Goal: Task Accomplishment & Management: Complete application form

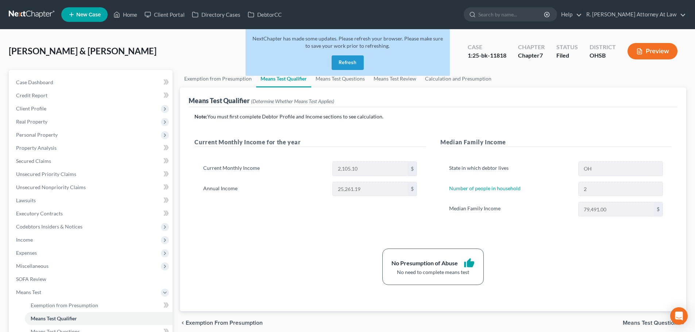
click at [106, 46] on div "[PERSON_NAME] & [PERSON_NAME] Upgraded Case 1:25-bk-11818 Chapter Chapter 7 Sta…" at bounding box center [348, 54] width 678 height 32
click at [31, 106] on span "Client Profile" at bounding box center [31, 108] width 30 height 6
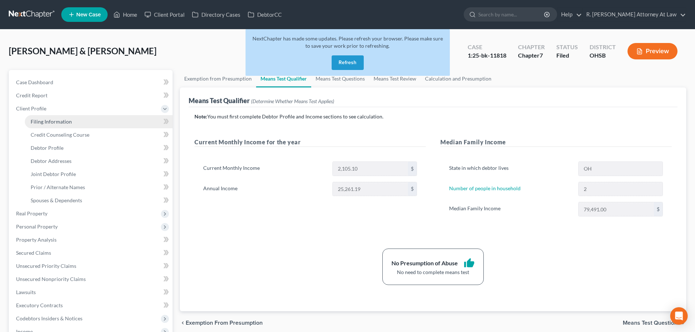
click at [35, 120] on span "Filing Information" at bounding box center [51, 122] width 41 height 6
select select "1"
select select "0"
select select "36"
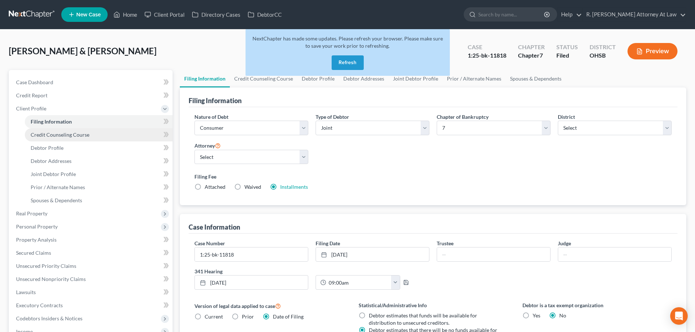
click at [36, 135] on span "Credit Counseling Course" at bounding box center [60, 135] width 59 height 6
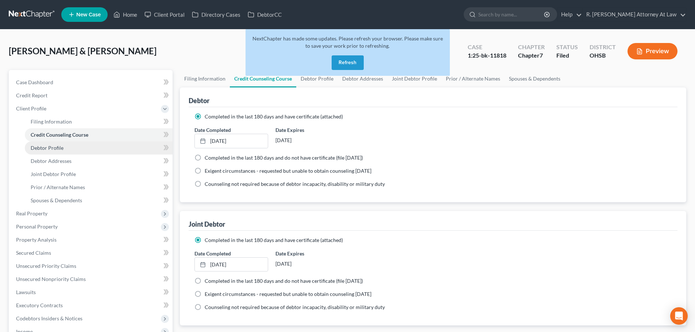
click at [35, 151] on span "Debtor Profile" at bounding box center [47, 148] width 33 height 6
select select "1"
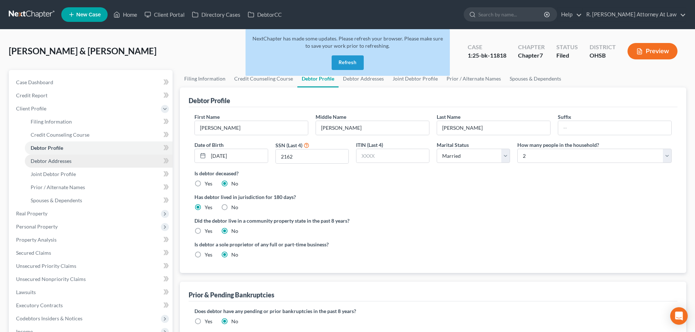
click at [36, 159] on span "Debtor Addresses" at bounding box center [51, 161] width 41 height 6
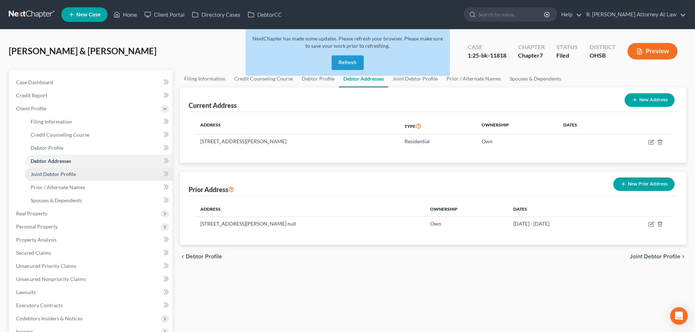
click at [38, 172] on span "Joint Debtor Profile" at bounding box center [53, 174] width 45 height 6
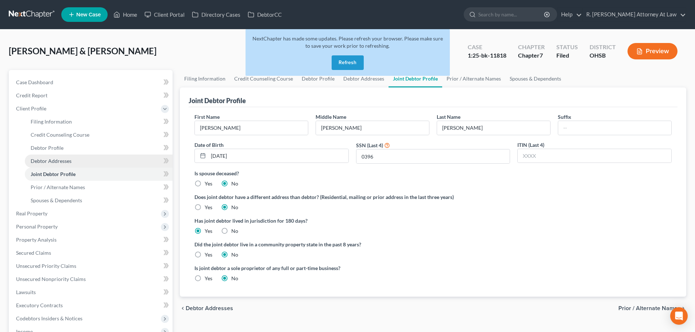
click at [37, 157] on link "Debtor Addresses" at bounding box center [99, 161] width 148 height 13
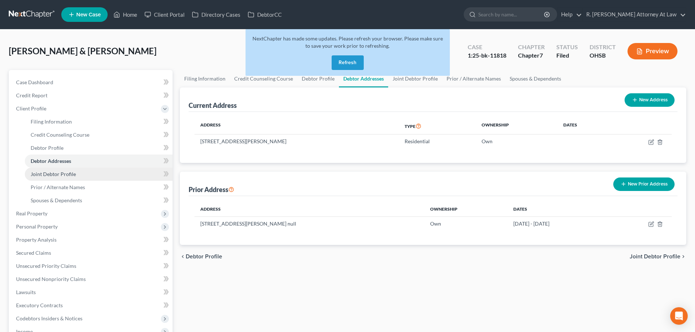
click at [40, 172] on span "Joint Debtor Profile" at bounding box center [53, 174] width 45 height 6
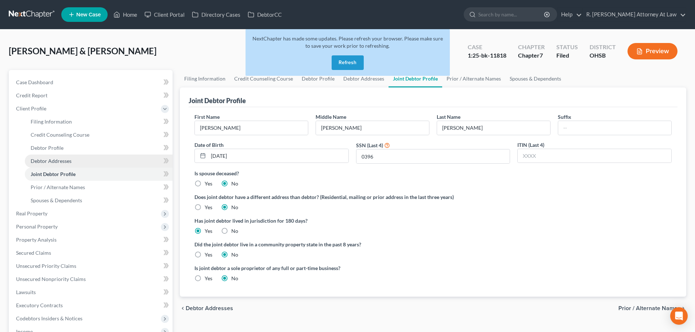
click at [40, 161] on span "Debtor Addresses" at bounding box center [51, 161] width 41 height 6
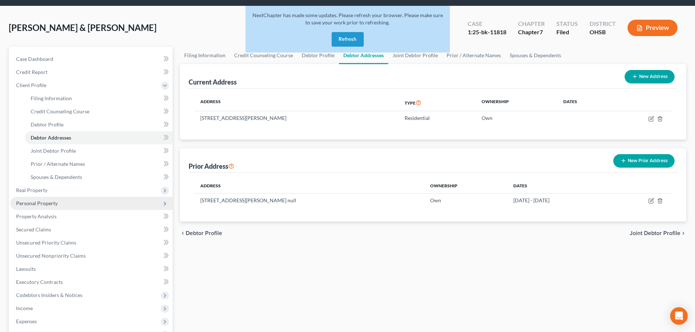
scroll to position [36, 0]
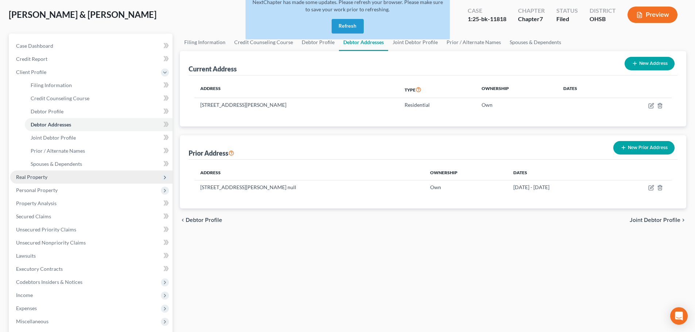
click at [41, 173] on span "Real Property" at bounding box center [91, 177] width 162 height 13
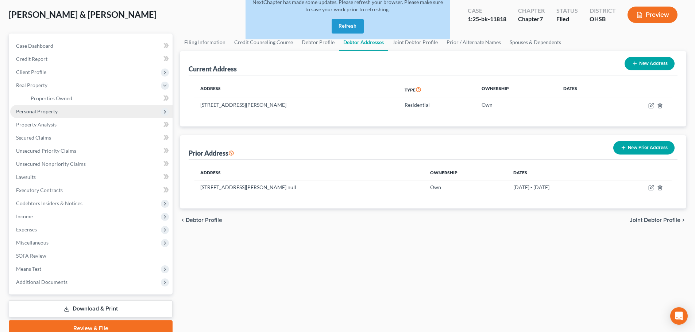
click at [26, 112] on span "Personal Property" at bounding box center [37, 111] width 42 height 6
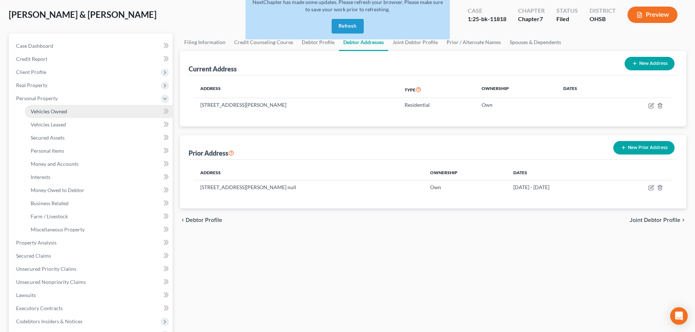
click at [41, 111] on span "Vehicles Owned" at bounding box center [49, 111] width 36 height 6
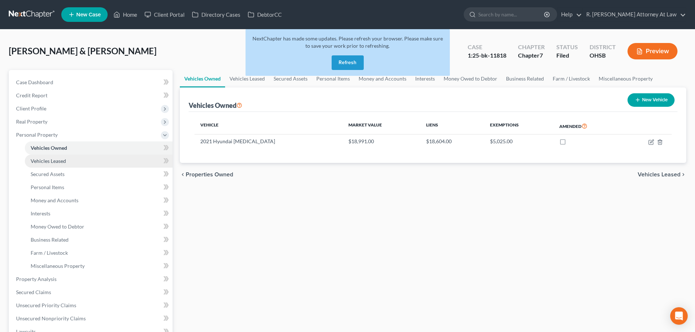
click at [61, 162] on span "Vehicles Leased" at bounding box center [48, 161] width 35 height 6
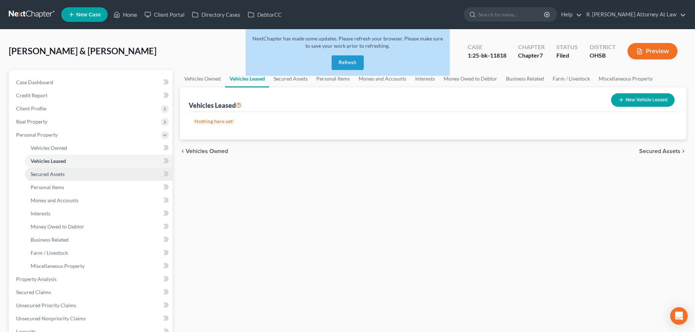
click at [56, 176] on span "Secured Assets" at bounding box center [48, 174] width 34 height 6
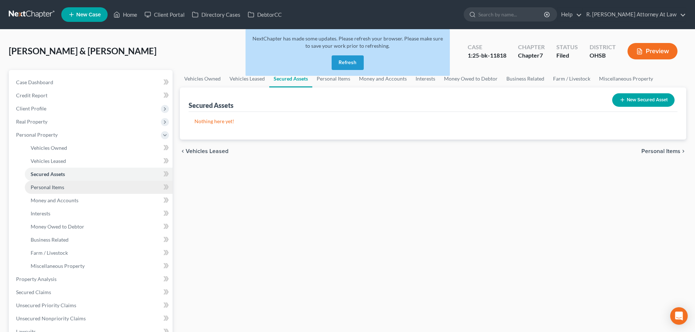
click at [52, 185] on span "Personal Items" at bounding box center [48, 187] width 34 height 6
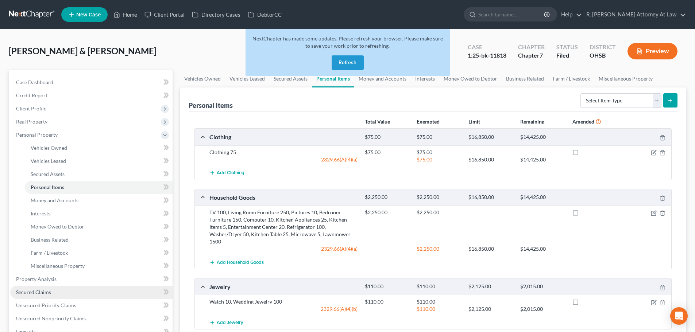
drag, startPoint x: 23, startPoint y: 291, endPoint x: 26, endPoint y: 286, distance: 5.7
click at [23, 290] on span "Secured Claims" at bounding box center [33, 292] width 35 height 6
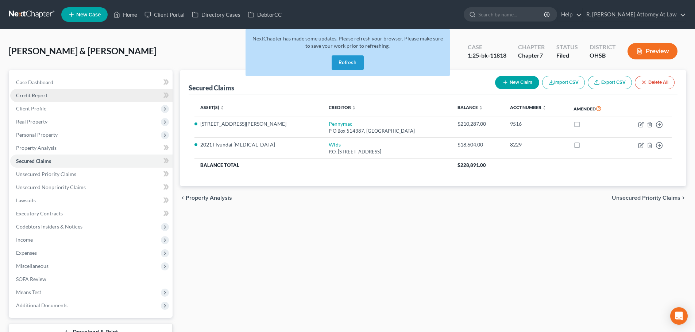
click at [30, 94] on span "Credit Report" at bounding box center [31, 95] width 31 height 6
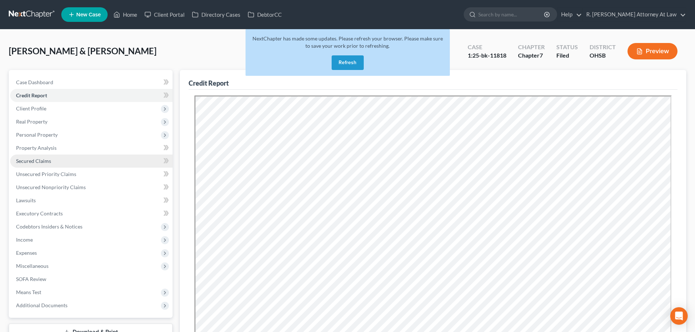
click at [34, 163] on span "Secured Claims" at bounding box center [33, 161] width 35 height 6
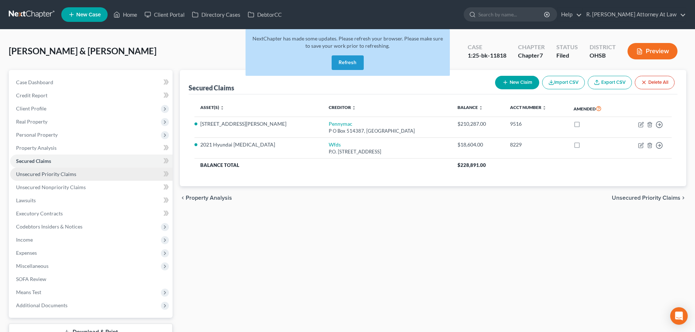
click at [50, 172] on span "Unsecured Priority Claims" at bounding box center [46, 174] width 60 height 6
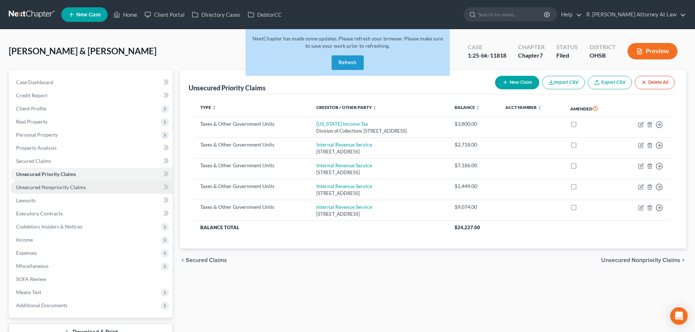
click at [45, 186] on span "Unsecured Nonpriority Claims" at bounding box center [51, 187] width 70 height 6
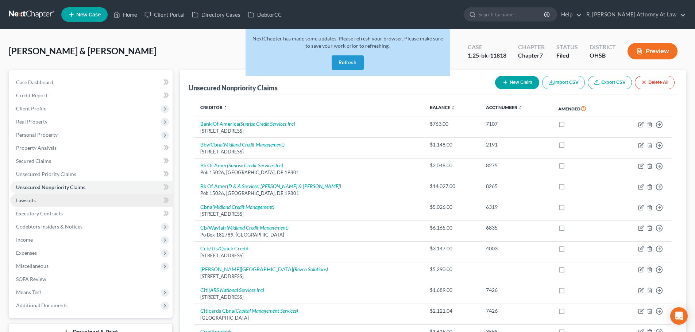
click at [26, 201] on span "Lawsuits" at bounding box center [26, 200] width 20 height 6
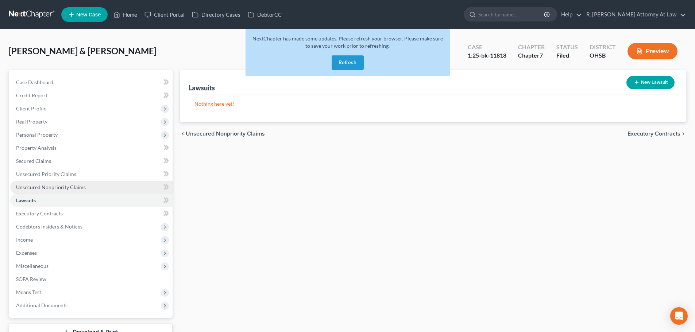
click at [31, 188] on span "Unsecured Nonpriority Claims" at bounding box center [51, 187] width 70 height 6
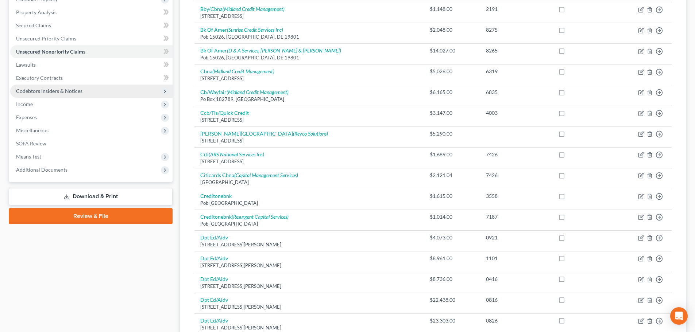
scroll to position [123, 0]
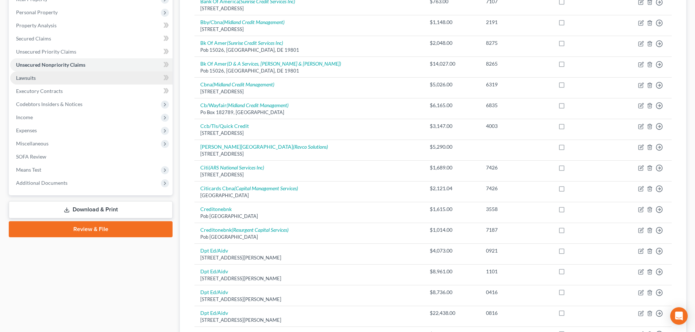
click at [24, 80] on span "Lawsuits" at bounding box center [26, 78] width 20 height 6
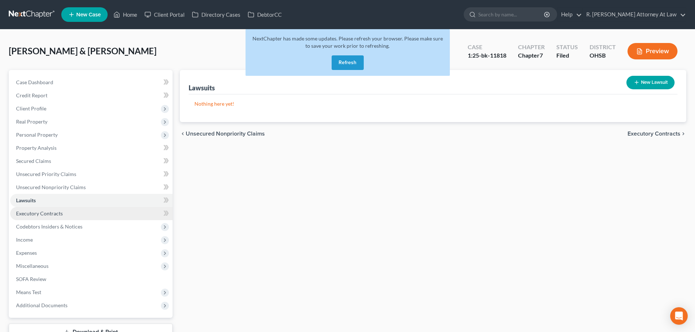
click at [29, 216] on span "Executory Contracts" at bounding box center [39, 214] width 47 height 6
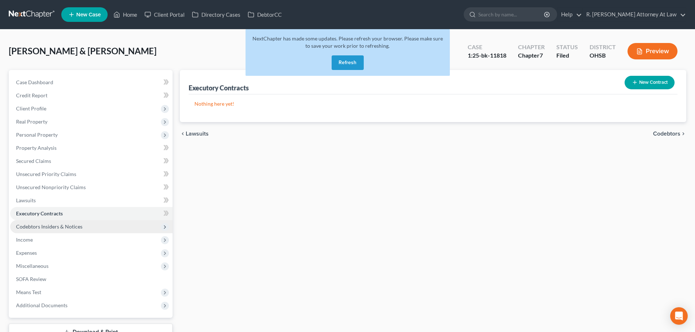
click at [30, 227] on span "Codebtors Insiders & Notices" at bounding box center [49, 227] width 66 height 6
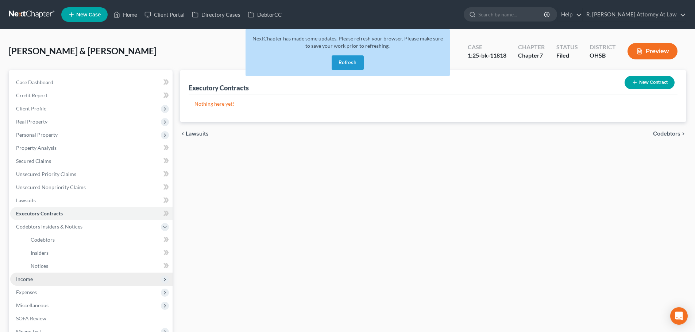
click at [30, 277] on span "Income" at bounding box center [24, 279] width 17 height 6
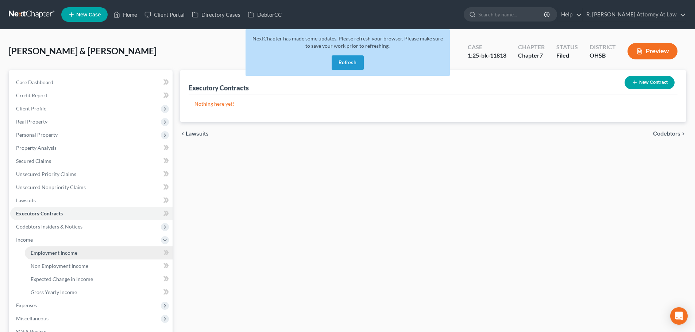
click at [54, 254] on span "Employment Income" at bounding box center [54, 253] width 47 height 6
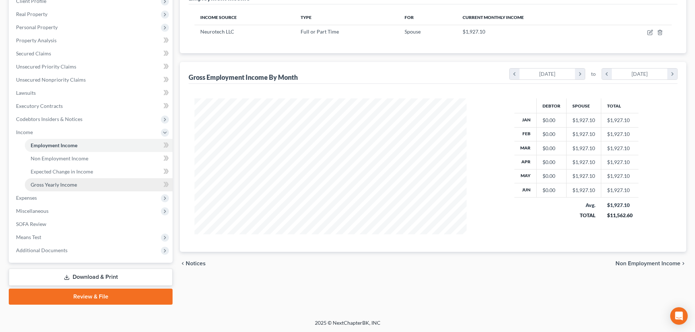
scroll to position [108, 0]
drag, startPoint x: 30, startPoint y: 196, endPoint x: 41, endPoint y: 186, distance: 13.7
click at [31, 196] on span "Expenses" at bounding box center [26, 198] width 21 height 6
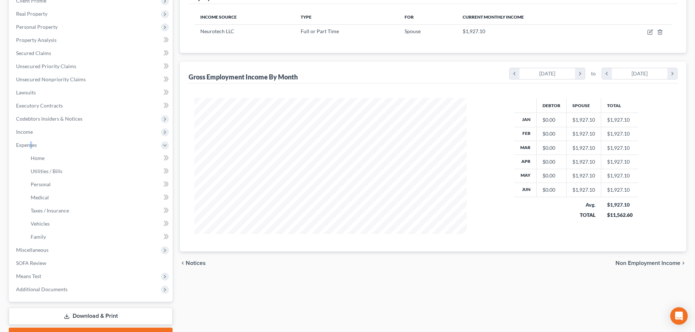
scroll to position [0, 0]
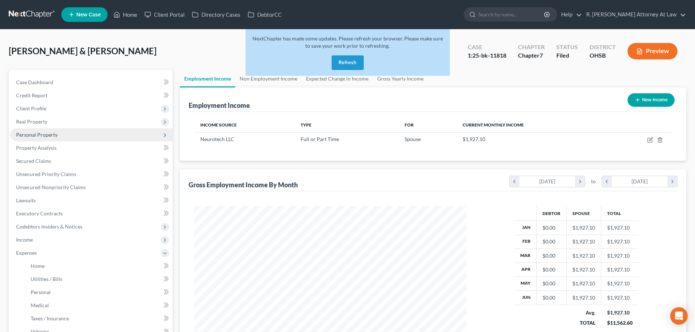
click at [47, 138] on span "Personal Property" at bounding box center [91, 134] width 162 height 13
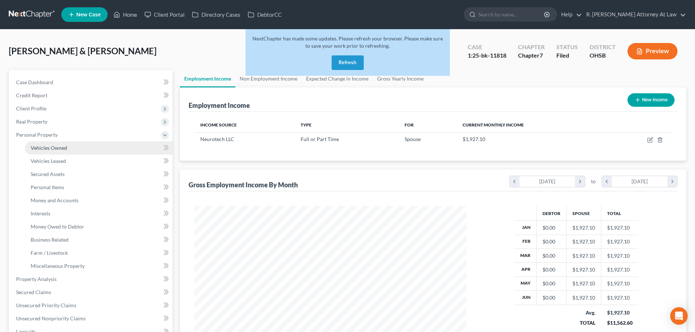
click at [46, 148] on span "Vehicles Owned" at bounding box center [49, 148] width 36 height 6
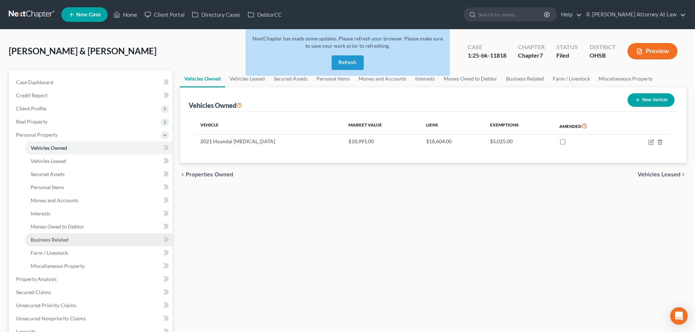
click at [52, 236] on link "Business Related" at bounding box center [99, 240] width 148 height 13
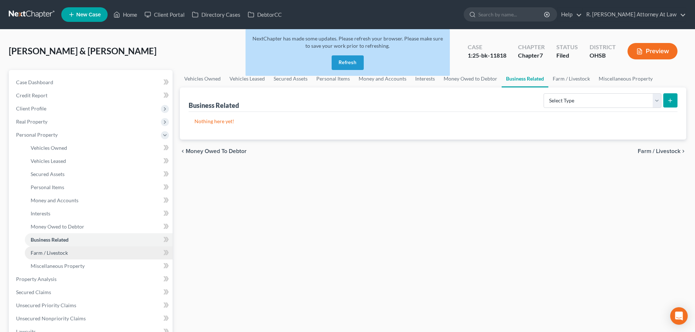
click at [47, 253] on span "Farm / Livestock" at bounding box center [49, 253] width 37 height 6
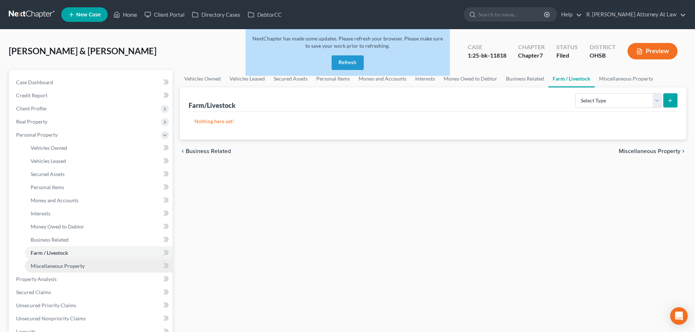
click at [47, 264] on span "Miscellaneous Property" at bounding box center [58, 266] width 54 height 6
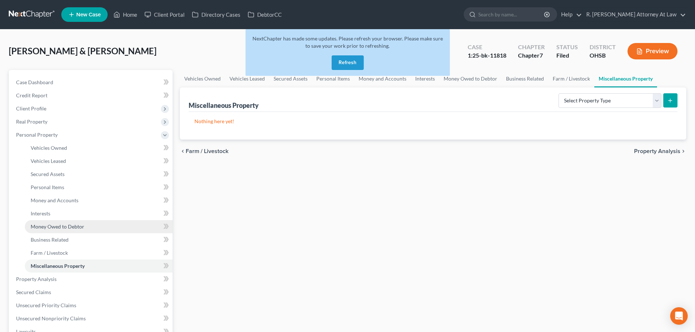
click at [50, 225] on span "Money Owed to Debtor" at bounding box center [58, 227] width 54 height 6
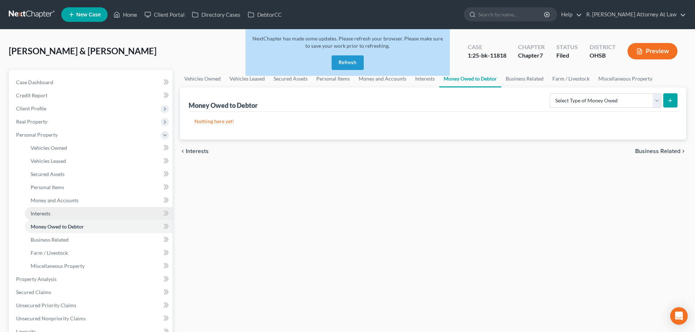
click at [42, 211] on span "Interests" at bounding box center [41, 214] width 20 height 6
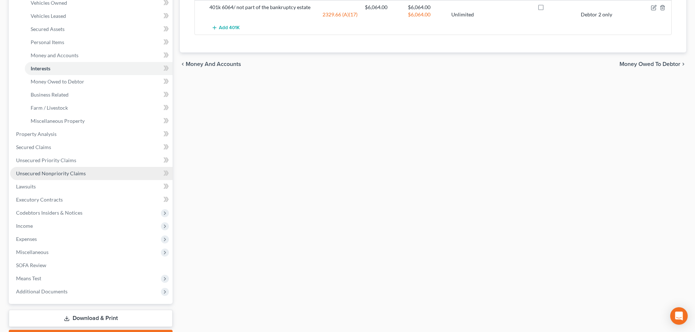
scroll to position [146, 0]
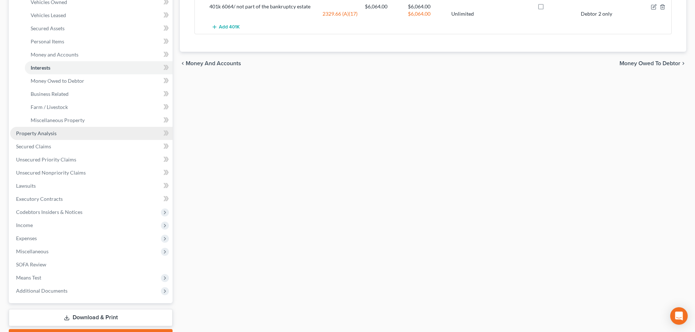
click at [30, 134] on span "Property Analysis" at bounding box center [36, 133] width 41 height 6
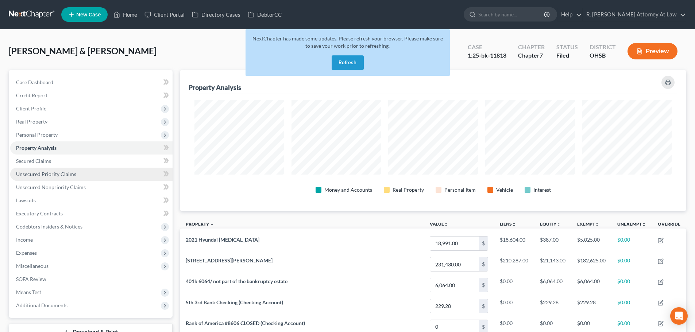
click at [33, 178] on link "Unsecured Priority Claims" at bounding box center [91, 174] width 162 height 13
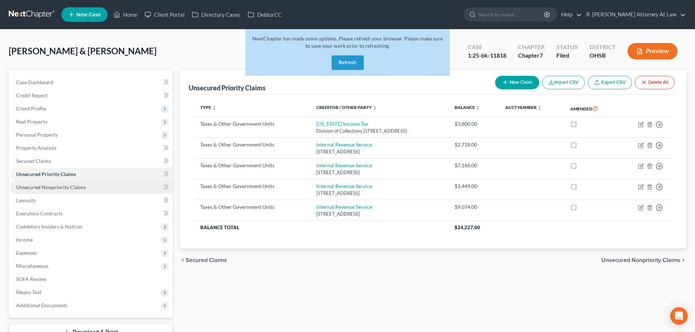
click at [34, 187] on span "Unsecured Nonpriority Claims" at bounding box center [51, 187] width 70 height 6
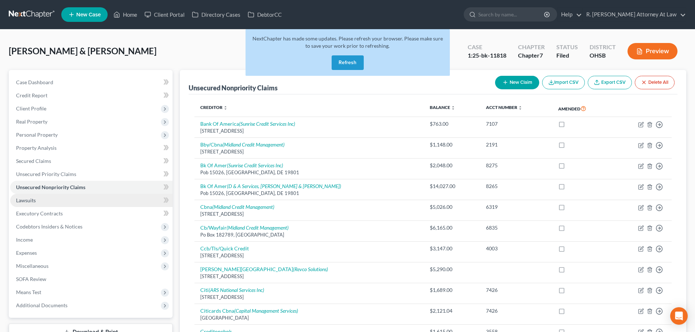
click at [29, 199] on span "Lawsuits" at bounding box center [26, 200] width 20 height 6
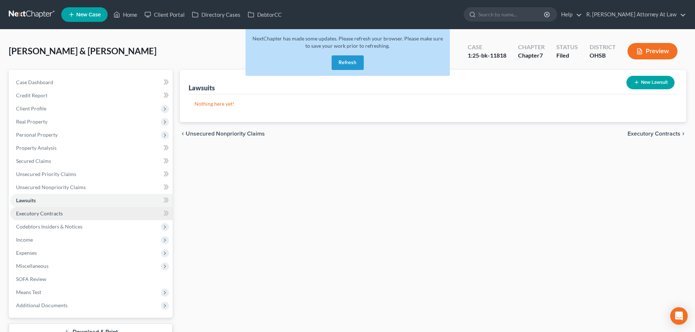
click at [35, 213] on span "Executory Contracts" at bounding box center [39, 214] width 47 height 6
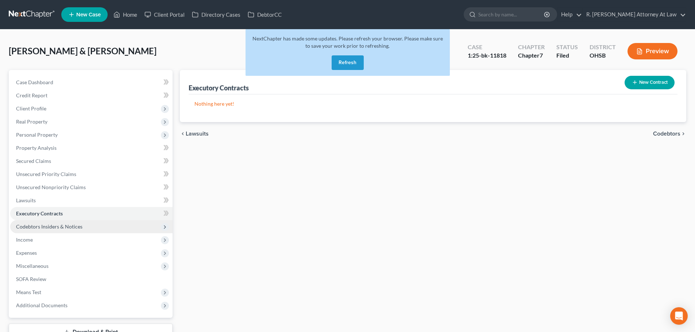
click at [35, 224] on span "Codebtors Insiders & Notices" at bounding box center [49, 227] width 66 height 6
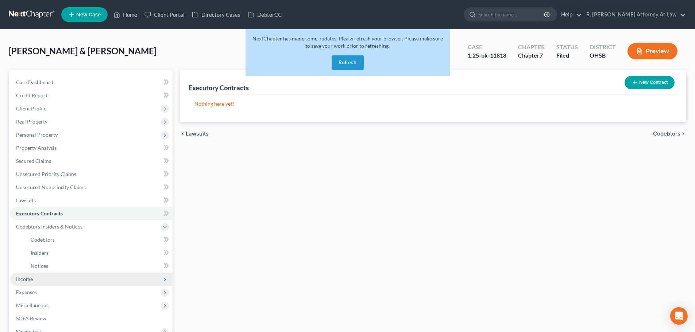
click at [30, 276] on span "Income" at bounding box center [24, 279] width 17 height 6
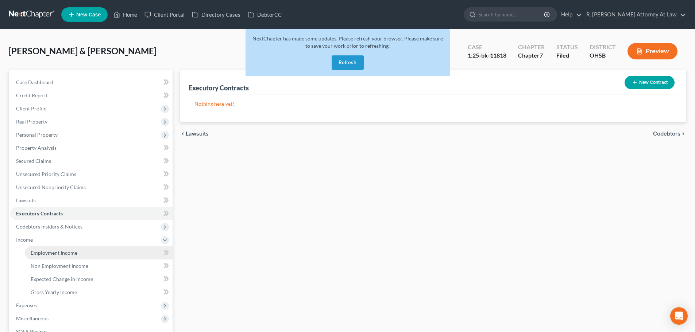
click at [47, 253] on span "Employment Income" at bounding box center [54, 253] width 47 height 6
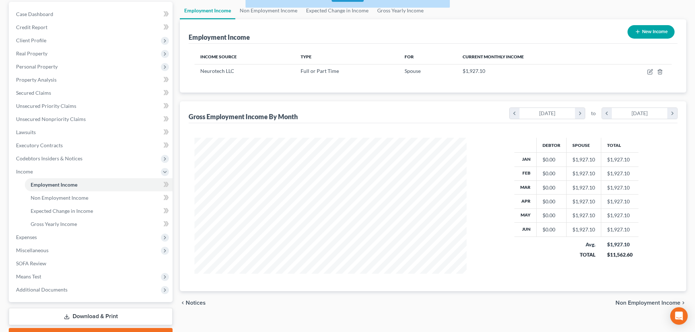
scroll to position [73, 0]
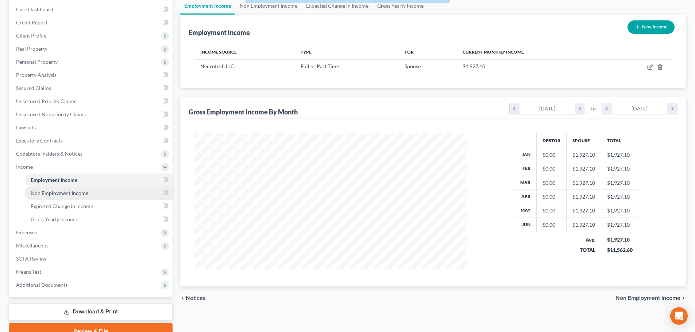
click at [51, 191] on span "Non Employment Income" at bounding box center [60, 193] width 58 height 6
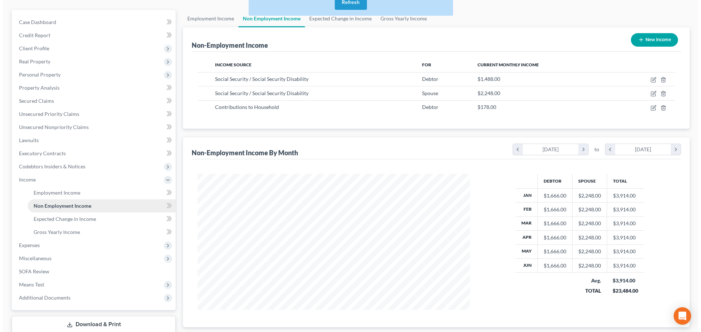
scroll to position [73, 0]
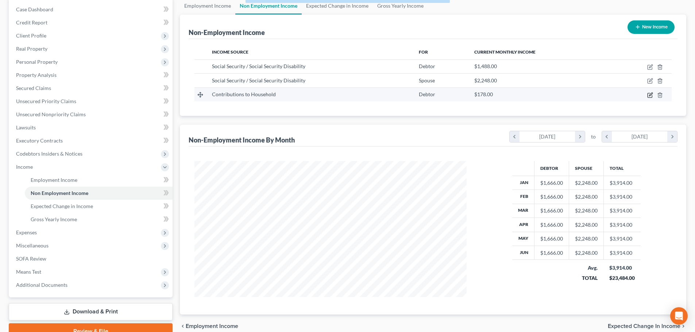
click at [651, 96] on icon "button" at bounding box center [650, 95] width 6 height 6
select select "8"
select select "0"
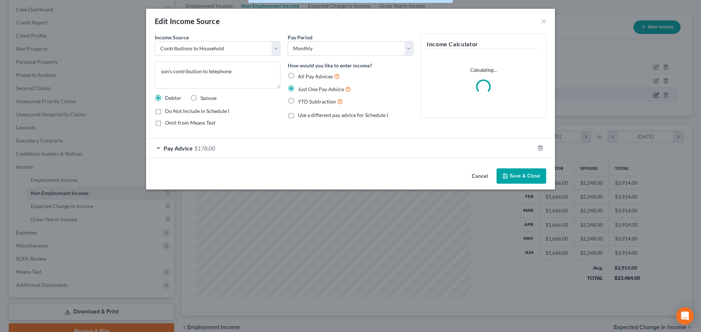
scroll to position [364817, 364665]
click at [518, 174] on button "Save & Close" at bounding box center [521, 176] width 50 height 15
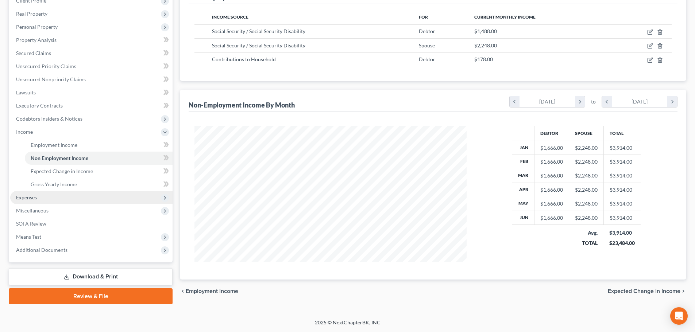
click at [24, 196] on span "Expenses" at bounding box center [26, 198] width 21 height 6
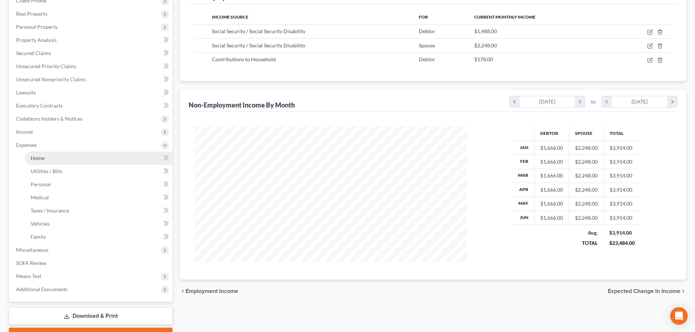
click at [37, 160] on span "Home" at bounding box center [38, 158] width 14 height 6
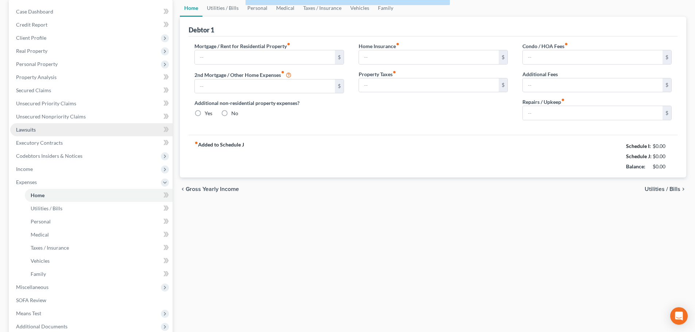
type input "1,664.81"
type input "0.00"
radio input "true"
type input "0.00"
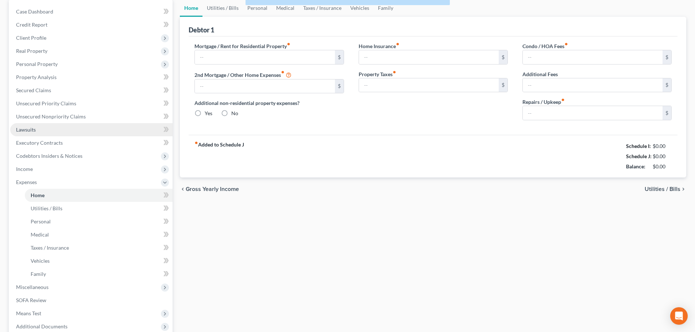
type input "0.00"
type input "100.00"
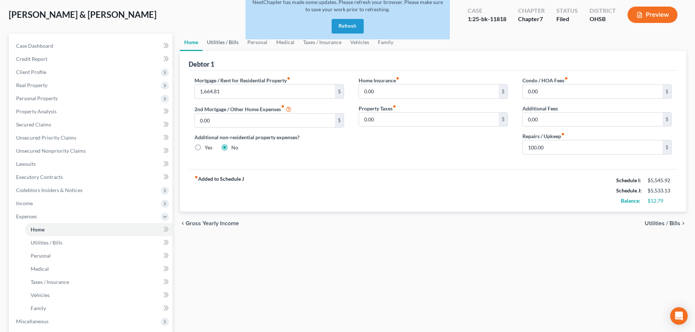
click at [234, 42] on link "Utilities / Bills" at bounding box center [223, 43] width 41 height 18
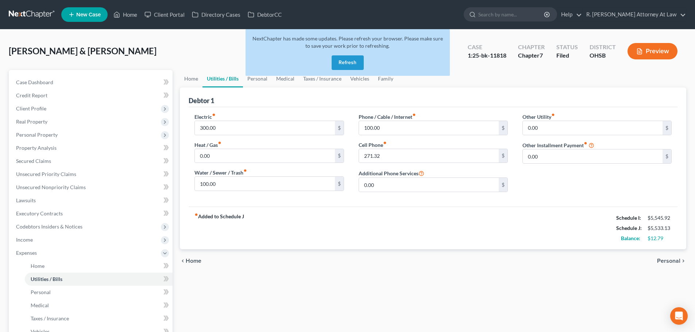
click at [259, 79] on div "NextChapter has made some updates. Please refresh your browser. Please make sur…" at bounding box center [348, 55] width 204 height 53
click at [345, 61] on button "Refresh" at bounding box center [348, 62] width 32 height 15
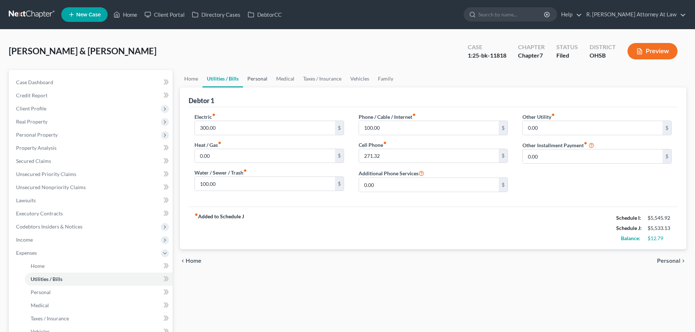
click at [259, 78] on link "Personal" at bounding box center [257, 79] width 29 height 18
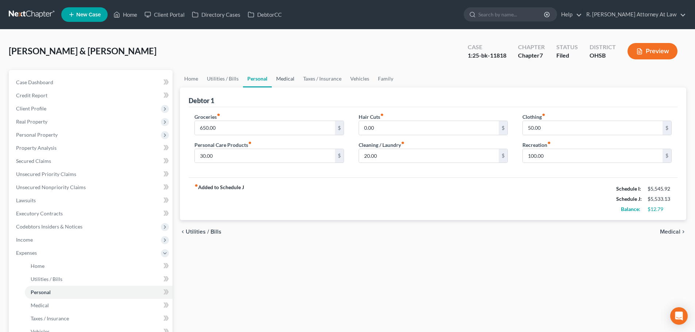
click at [288, 77] on link "Medical" at bounding box center [285, 79] width 27 height 18
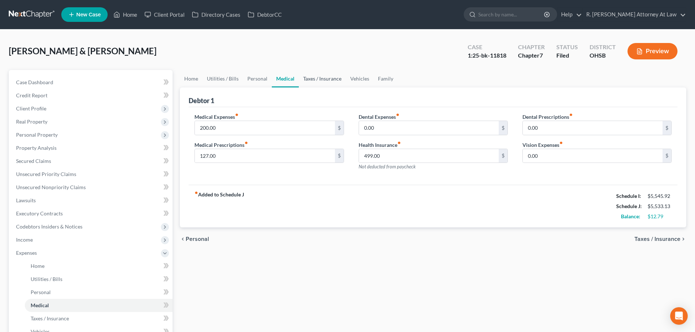
click at [311, 76] on link "Taxes / Insurance" at bounding box center [322, 79] width 47 height 18
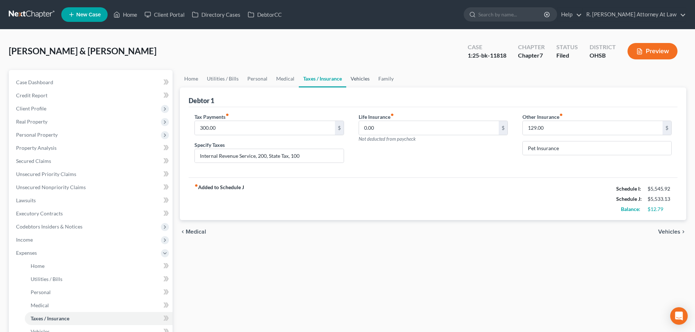
click at [359, 78] on link "Vehicles" at bounding box center [360, 79] width 28 height 18
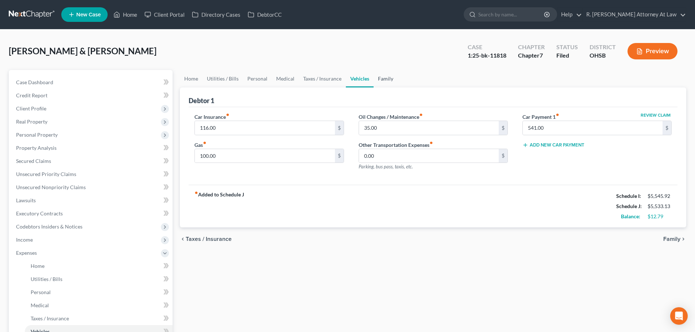
click at [384, 80] on link "Family" at bounding box center [386, 79] width 24 height 18
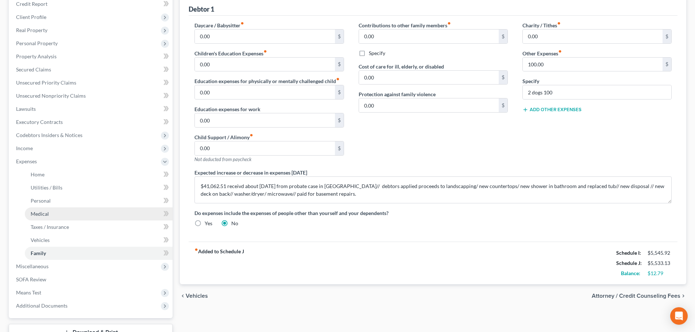
scroll to position [109, 0]
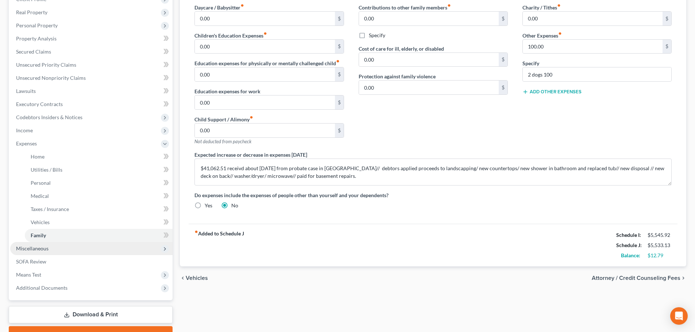
click at [44, 247] on span "Miscellaneous" at bounding box center [32, 249] width 32 height 6
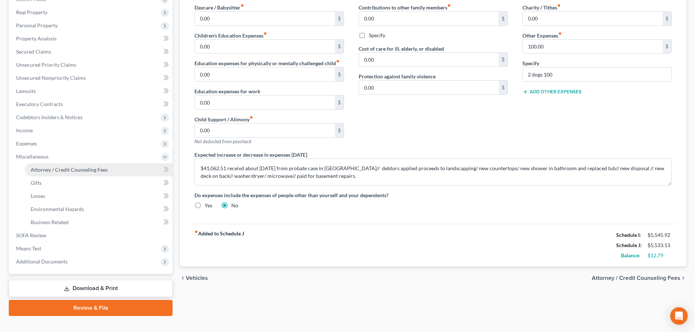
click at [50, 173] on span "Attorney / Credit Counseling Fees" at bounding box center [69, 170] width 77 height 6
select select "1"
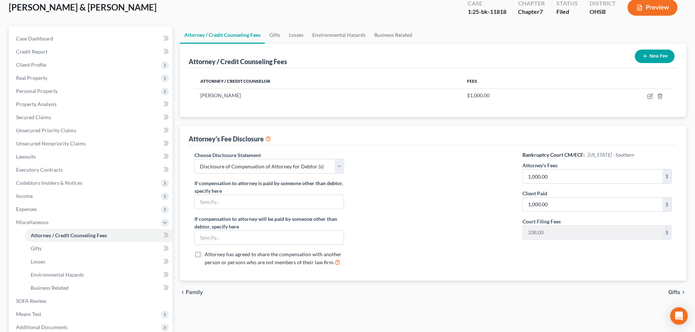
scroll to position [73, 0]
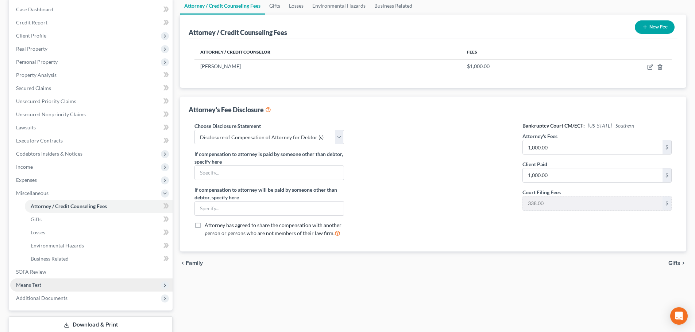
click at [31, 283] on span "Means Test" at bounding box center [28, 285] width 25 height 6
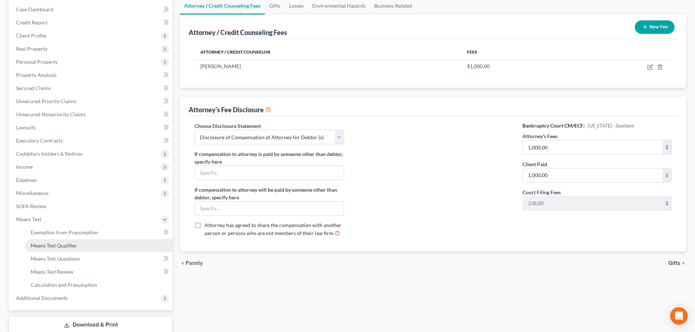
click at [48, 248] on span "Means Test Qualifier" at bounding box center [54, 246] width 46 height 6
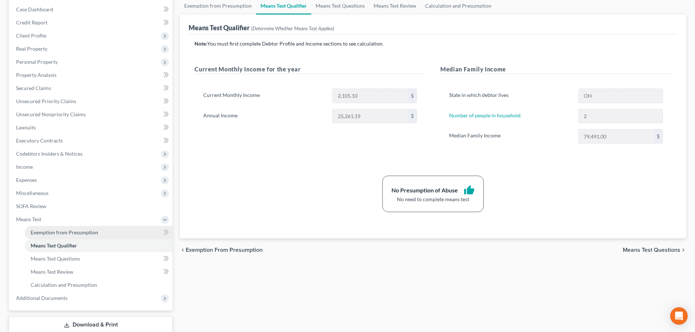
click at [71, 231] on span "Exemption from Presumption" at bounding box center [65, 233] width 68 height 6
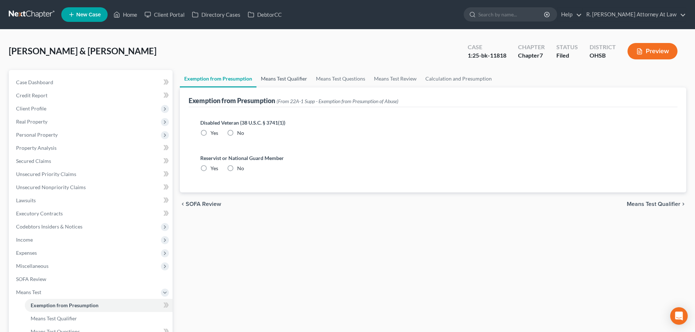
click at [281, 76] on link "Means Test Qualifier" at bounding box center [284, 79] width 55 height 18
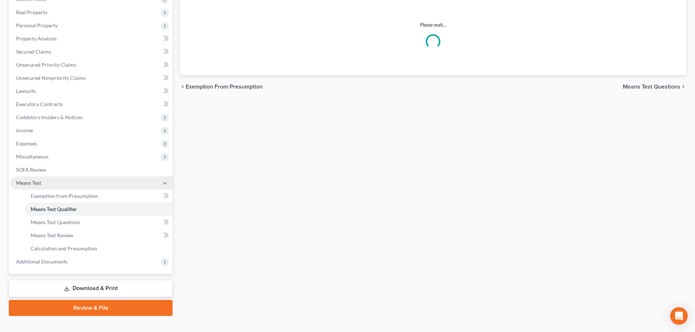
scroll to position [121, 0]
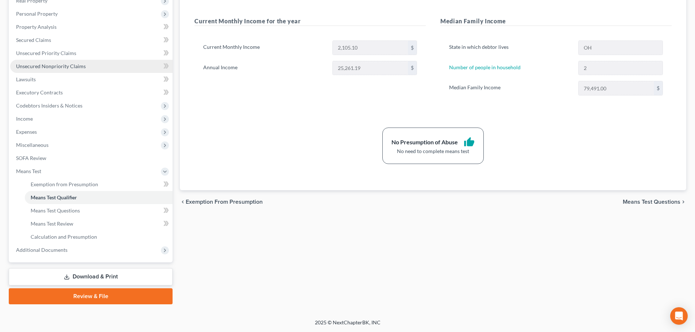
click at [49, 61] on link "Unsecured Nonpriority Claims" at bounding box center [91, 66] width 162 height 13
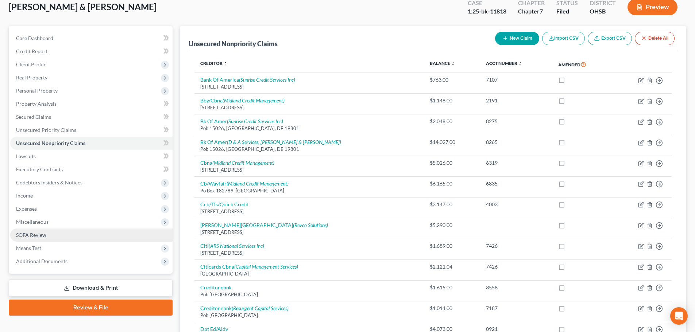
scroll to position [109, 0]
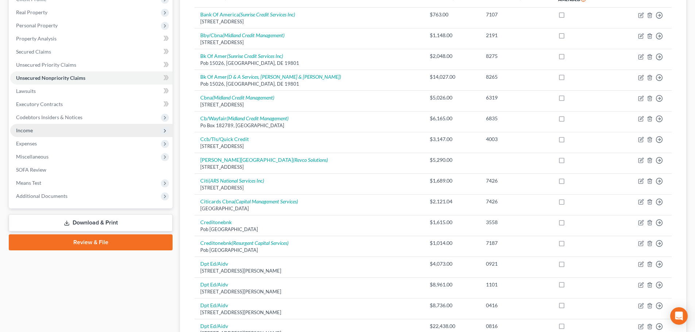
click at [38, 129] on span "Income" at bounding box center [91, 130] width 162 height 13
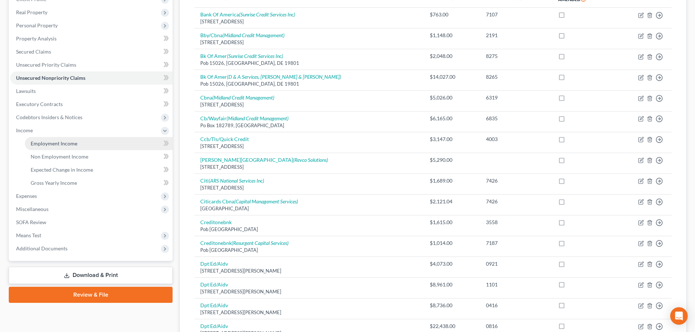
click at [36, 140] on link "Employment Income" at bounding box center [99, 143] width 148 height 13
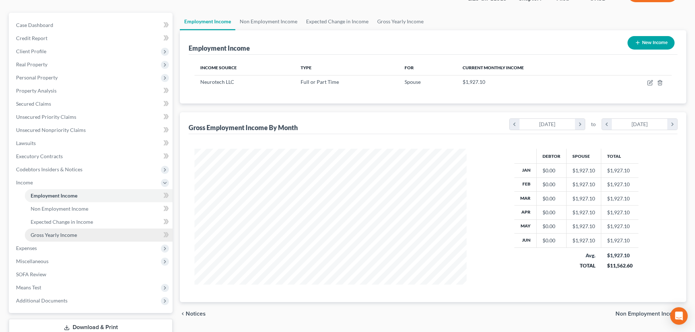
scroll to position [108, 0]
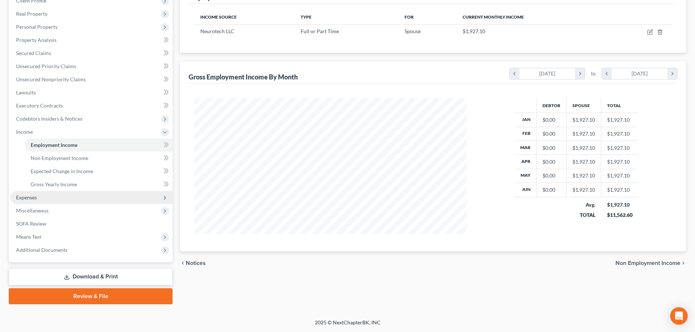
click at [45, 197] on span "Expenses" at bounding box center [91, 197] width 162 height 13
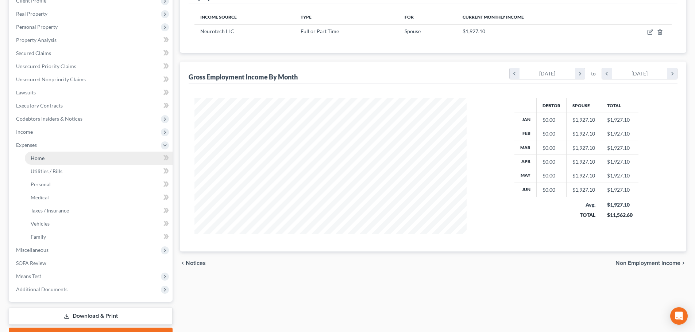
click at [36, 162] on link "Home" at bounding box center [99, 158] width 148 height 13
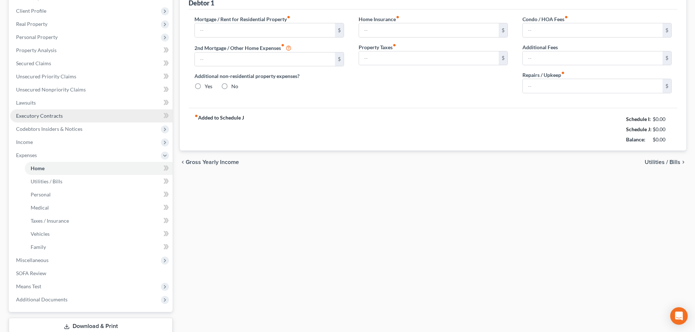
type input "1,664.81"
type input "0.00"
radio input "true"
type input "0.00"
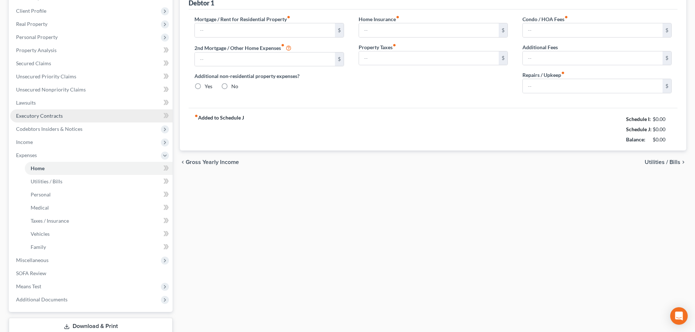
type input "0.00"
type input "100.00"
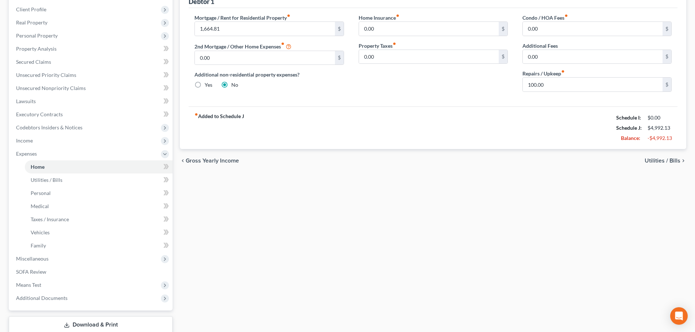
scroll to position [109, 0]
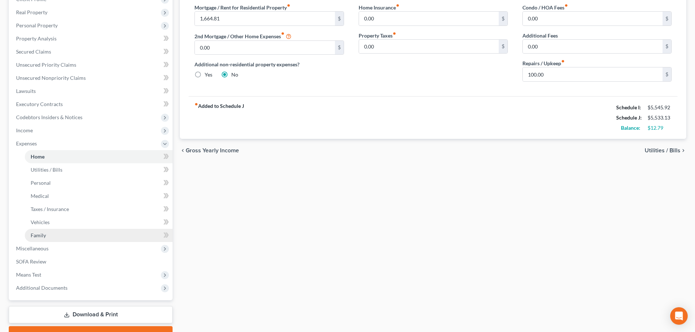
click at [39, 236] on span "Family" at bounding box center [38, 235] width 15 height 6
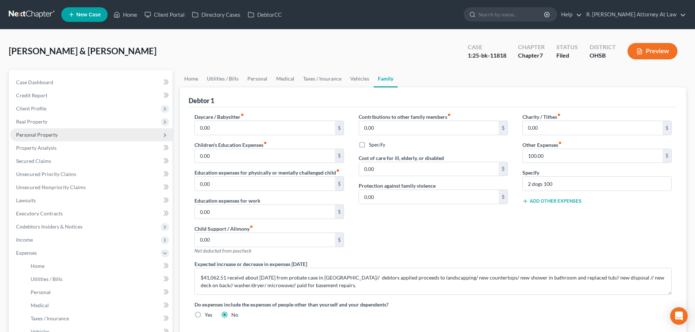
click at [51, 135] on span "Personal Property" at bounding box center [37, 135] width 42 height 6
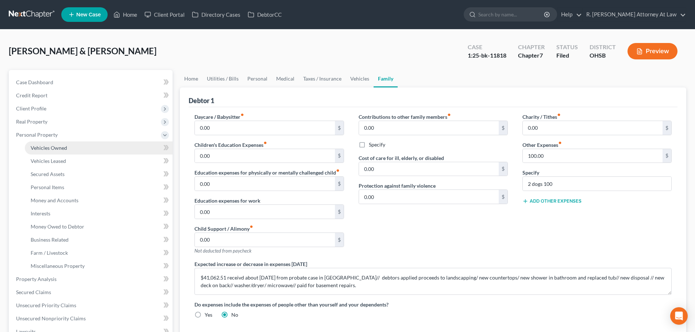
click at [54, 145] on span "Vehicles Owned" at bounding box center [49, 148] width 36 height 6
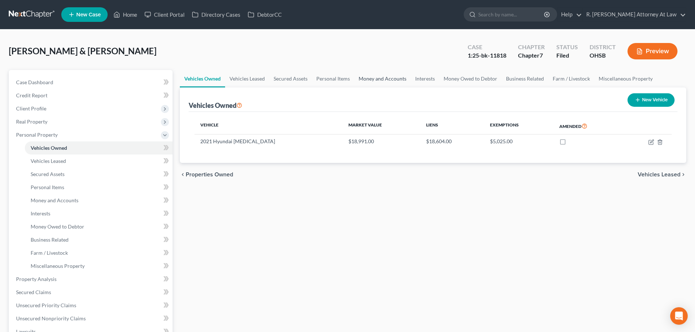
click at [371, 80] on link "Money and Accounts" at bounding box center [382, 79] width 57 height 18
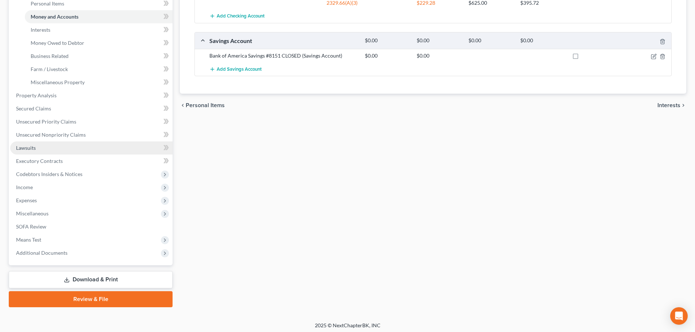
scroll to position [187, 0]
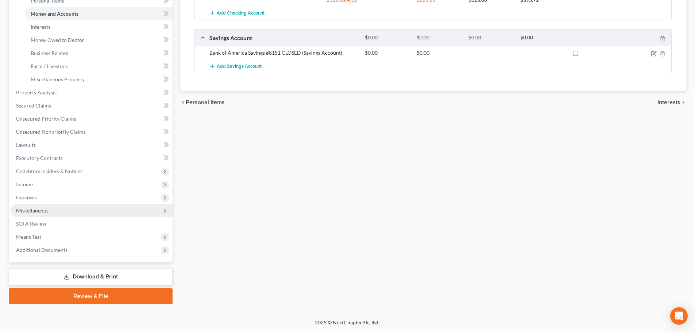
click at [32, 208] on span "Miscellaneous" at bounding box center [32, 211] width 32 height 6
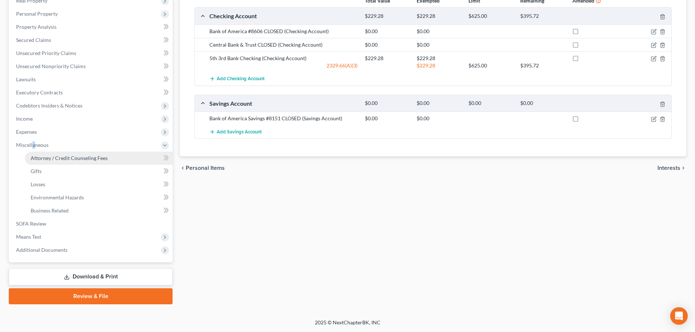
click at [47, 159] on span "Attorney / Credit Counseling Fees" at bounding box center [69, 158] width 77 height 6
select select "1"
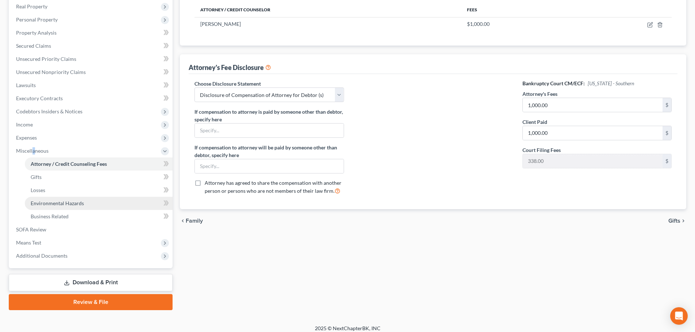
scroll to position [121, 0]
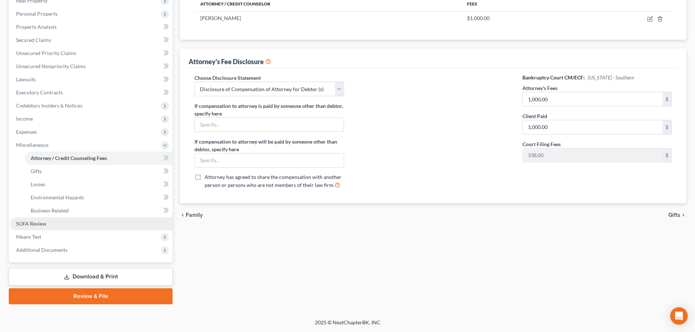
drag, startPoint x: 22, startPoint y: 233, endPoint x: 19, endPoint y: 229, distance: 5.0
click at [21, 231] on span "Means Test" at bounding box center [91, 237] width 162 height 13
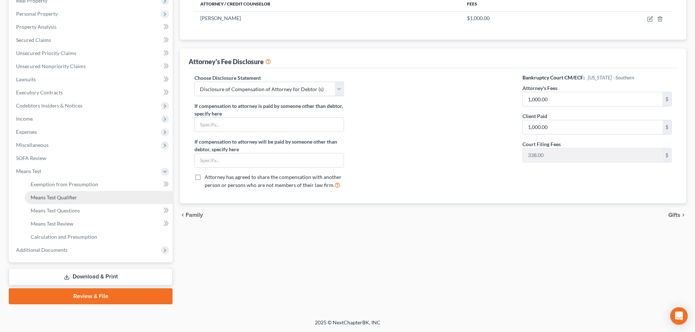
click at [47, 197] on span "Means Test Qualifier" at bounding box center [54, 198] width 46 height 6
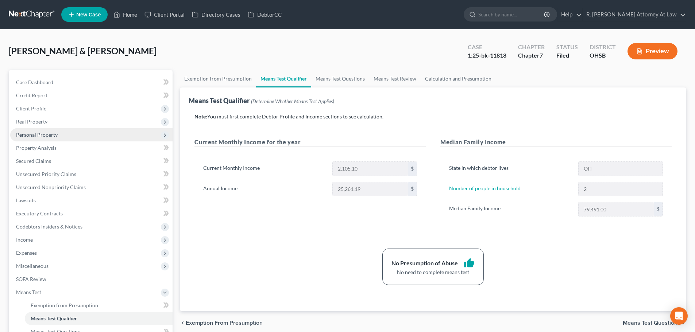
click at [34, 136] on span "Personal Property" at bounding box center [37, 135] width 42 height 6
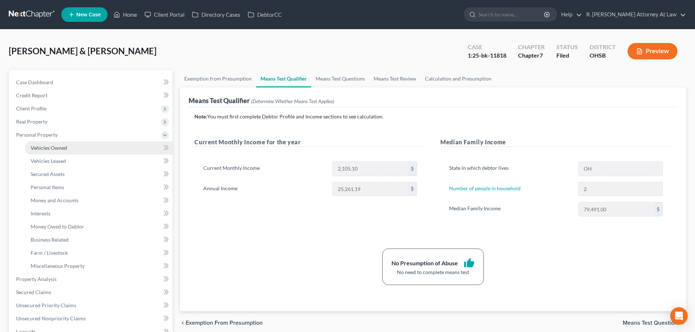
click at [39, 147] on span "Vehicles Owned" at bounding box center [49, 148] width 36 height 6
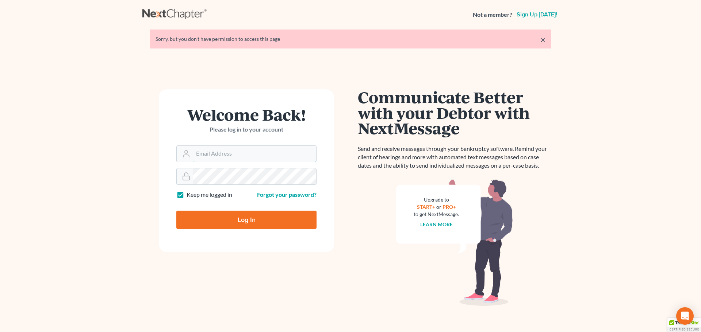
type input "[EMAIL_ADDRESS][DOMAIN_NAME]"
click at [255, 218] on input "Log In" at bounding box center [246, 220] width 140 height 18
type input "Thinking..."
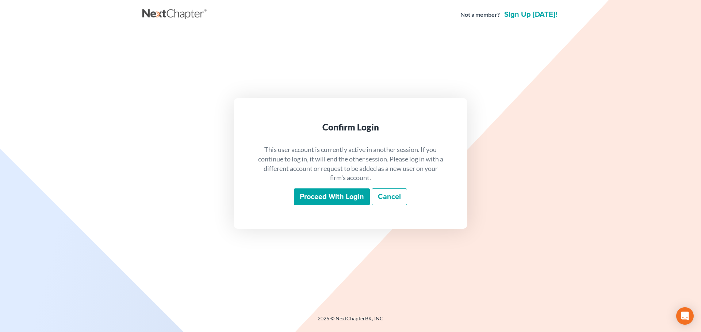
click at [346, 197] on input "Proceed with login" at bounding box center [332, 197] width 76 height 17
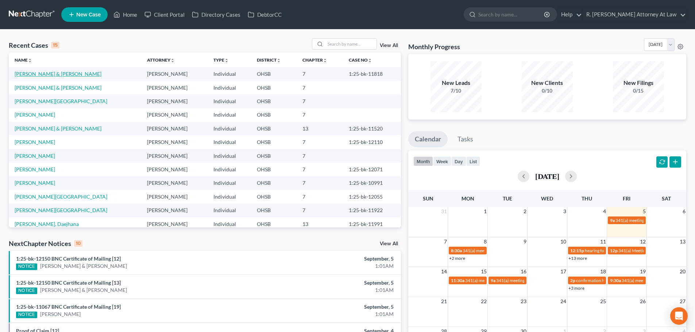
click at [39, 72] on link "[PERSON_NAME] & [PERSON_NAME]" at bounding box center [58, 74] width 87 height 6
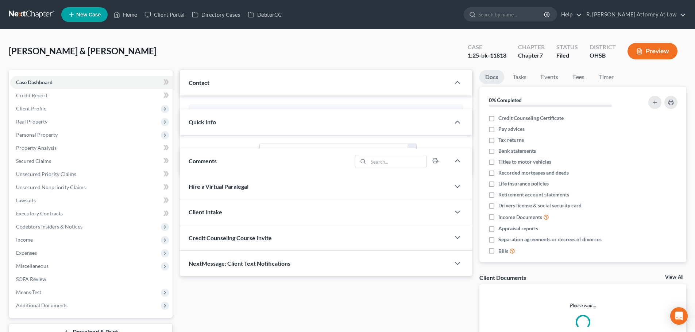
click at [33, 73] on div "Case Dashboard Payments Invoices Payments Payments Credit Report Client Profile…" at bounding box center [91, 194] width 164 height 248
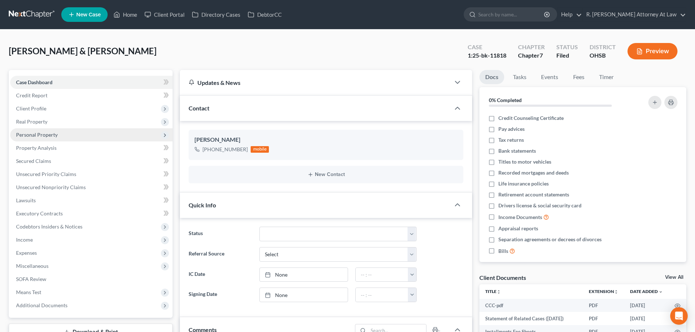
scroll to position [10, 0]
click at [22, 132] on span "Personal Property" at bounding box center [37, 135] width 42 height 6
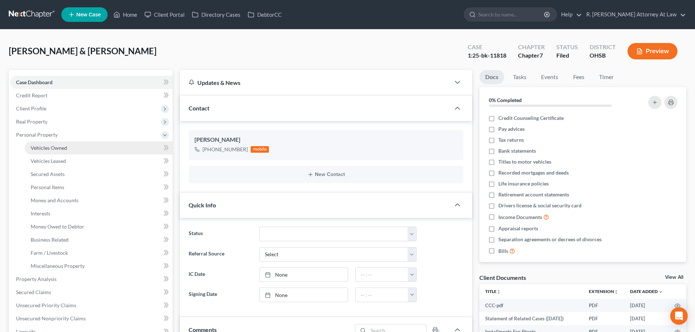
click at [34, 147] on span "Vehicles Owned" at bounding box center [49, 148] width 36 height 6
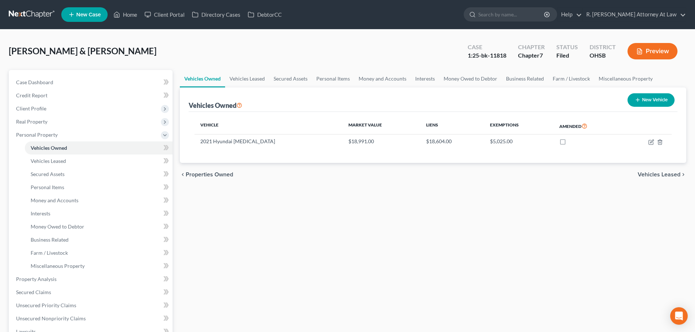
click at [320, 227] on div "Vehicles Owned Vehicles Leased Secured Assets Personal Items Money and Accounts…" at bounding box center [433, 281] width 514 height 422
click at [316, 223] on div "Vehicles Owned Vehicles Leased Secured Assets Personal Items Money and Accounts…" at bounding box center [433, 281] width 514 height 422
click at [24, 94] on span "Credit Report" at bounding box center [31, 95] width 31 height 6
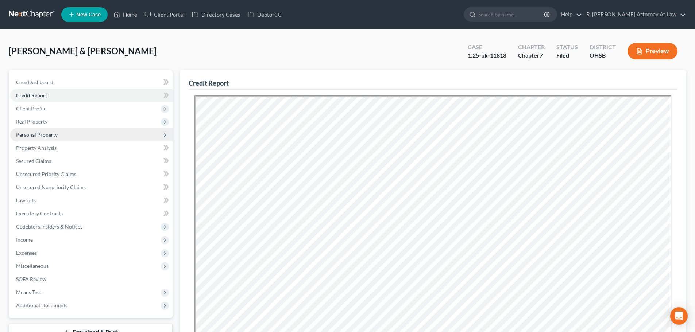
click at [28, 135] on span "Personal Property" at bounding box center [37, 135] width 42 height 6
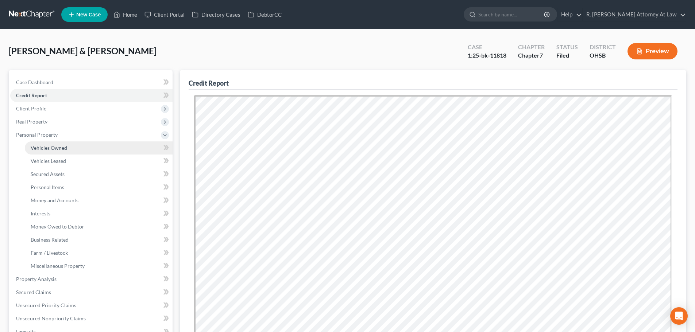
click at [34, 147] on span "Vehicles Owned" at bounding box center [49, 148] width 36 height 6
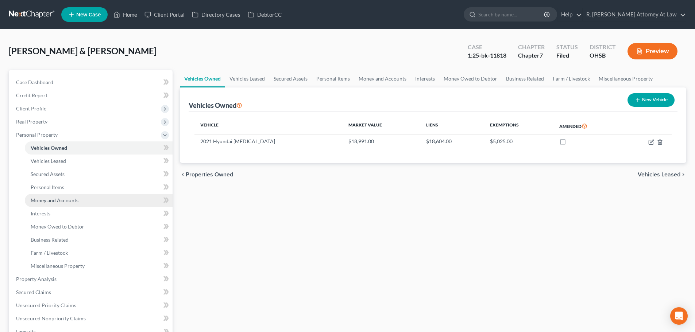
click at [48, 199] on span "Money and Accounts" at bounding box center [55, 200] width 48 height 6
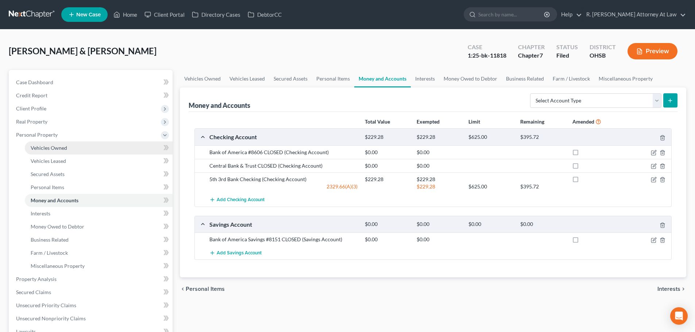
click at [40, 149] on span "Vehicles Owned" at bounding box center [49, 148] width 36 height 6
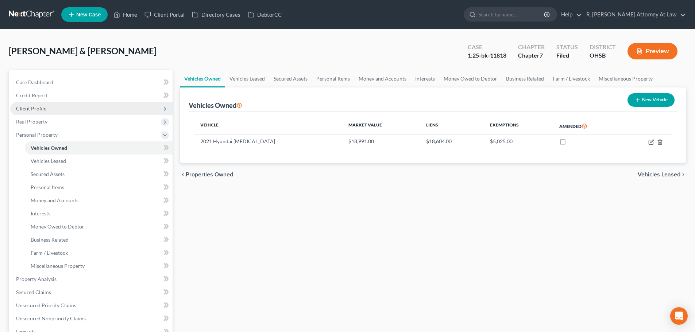
click at [24, 108] on span "Client Profile" at bounding box center [31, 108] width 30 height 6
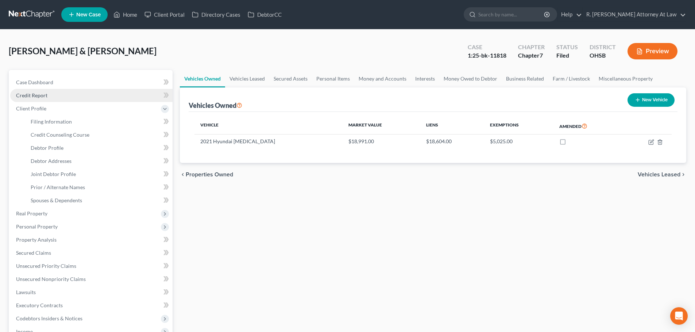
click at [32, 95] on span "Credit Report" at bounding box center [31, 95] width 31 height 6
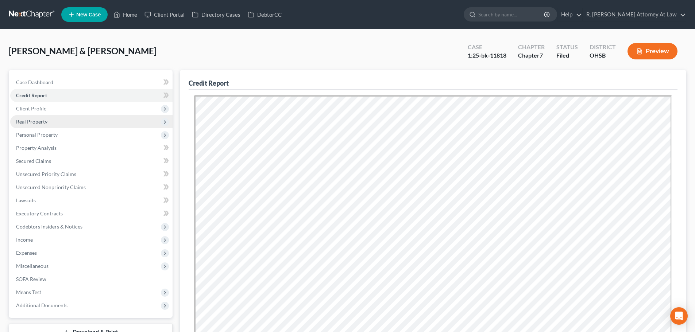
click at [36, 121] on span "Real Property" at bounding box center [31, 122] width 31 height 6
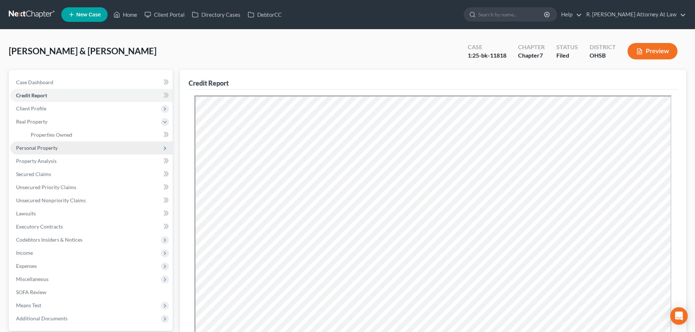
click at [36, 148] on span "Personal Property" at bounding box center [37, 148] width 42 height 6
click at [39, 149] on span "Vehicles Owned" at bounding box center [49, 148] width 36 height 6
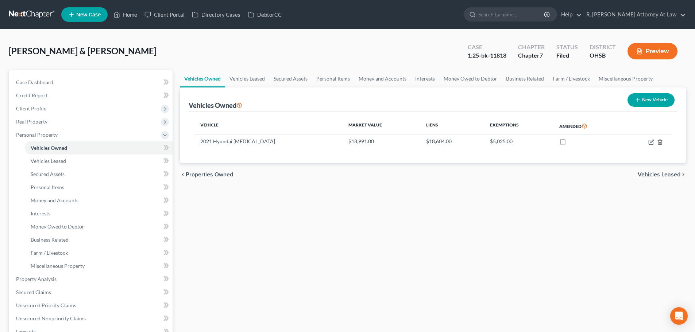
click at [313, 156] on div "Vehicle Market Value Liens Exemptions Amended 2021 Hyundai [MEDICAL_DATA] $18,9…" at bounding box center [433, 137] width 489 height 51
click at [39, 201] on span "Money and Accounts" at bounding box center [55, 200] width 48 height 6
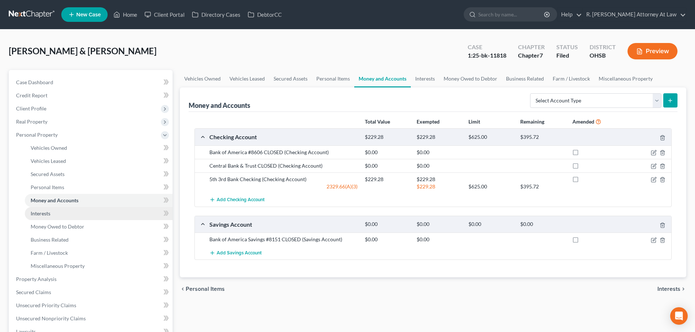
click at [40, 212] on span "Interests" at bounding box center [41, 214] width 20 height 6
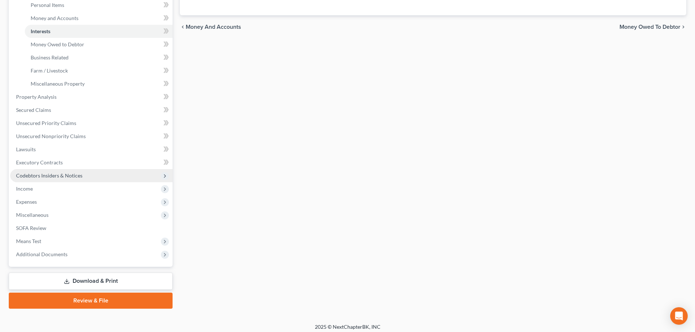
scroll to position [187, 0]
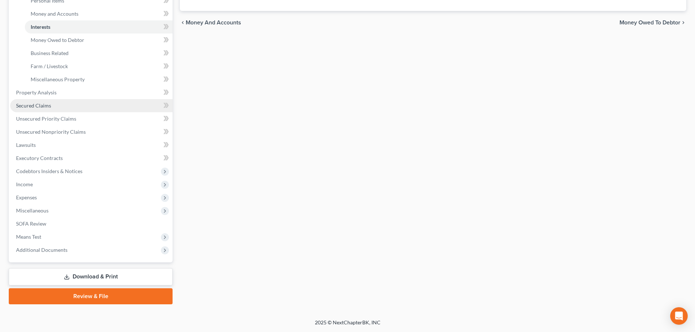
click at [28, 108] on span "Secured Claims" at bounding box center [33, 106] width 35 height 6
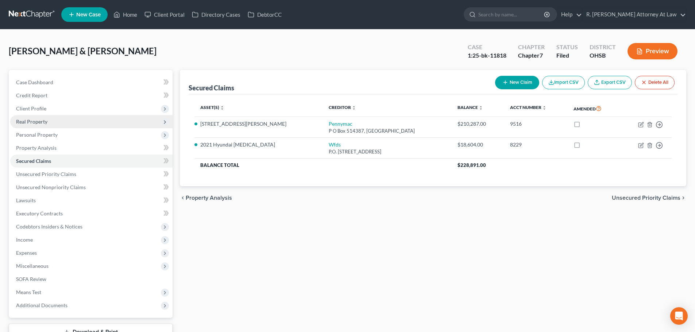
click at [30, 119] on span "Real Property" at bounding box center [31, 122] width 31 height 6
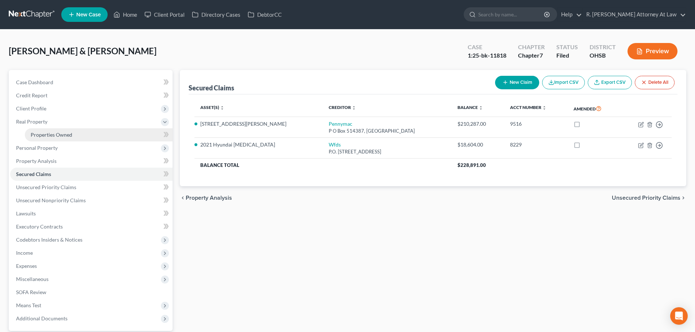
click at [33, 134] on span "Properties Owned" at bounding box center [52, 135] width 42 height 6
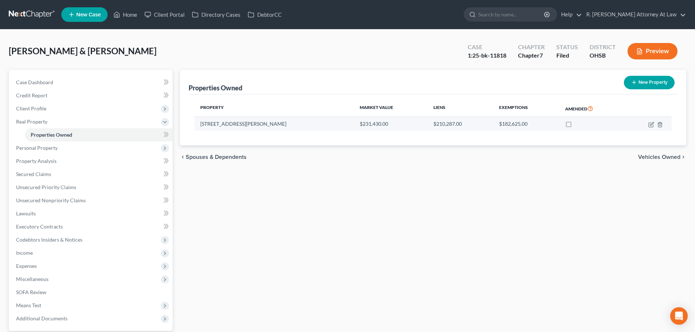
click at [648, 123] on td at bounding box center [647, 124] width 47 height 14
click at [653, 123] on icon "button" at bounding box center [652, 125] width 6 height 6
select select "36"
select select "2"
select select "0"
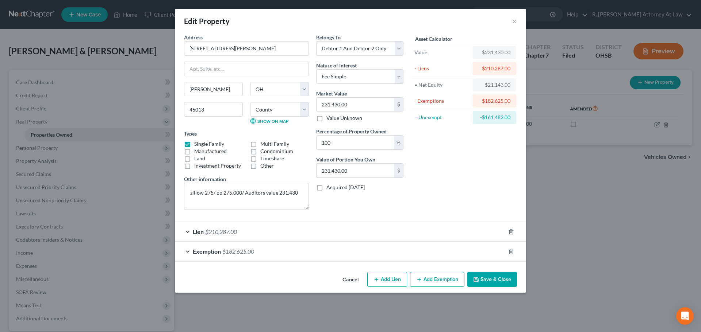
click at [481, 276] on button "Save & Close" at bounding box center [492, 279] width 50 height 15
